Goal: Check status

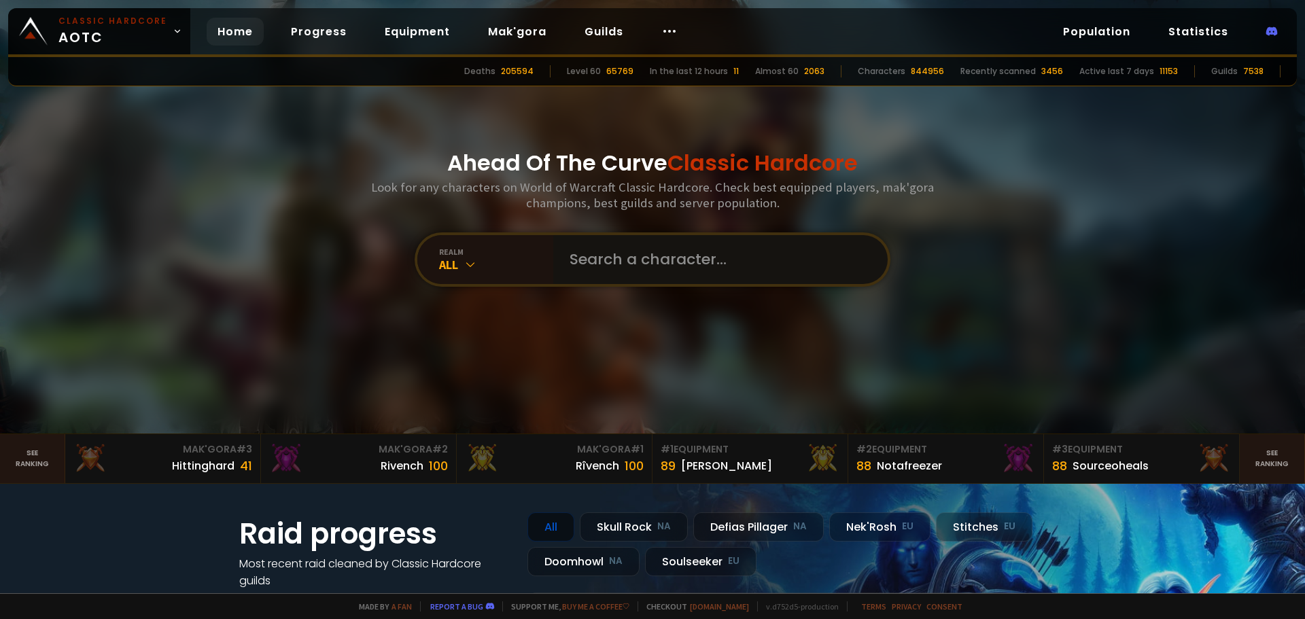
click at [594, 264] on input "text" at bounding box center [716, 259] width 310 height 49
type input "ratlicker"
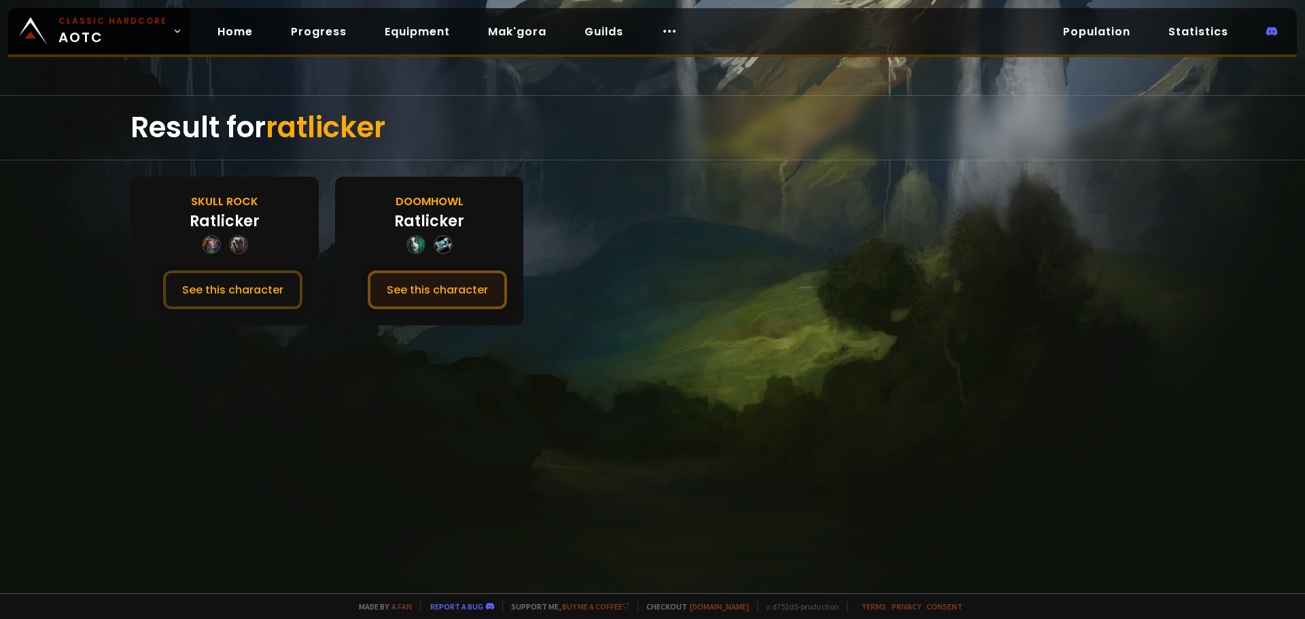
click at [459, 291] on button "See this character" at bounding box center [437, 289] width 139 height 39
